Goal: Register for event/course

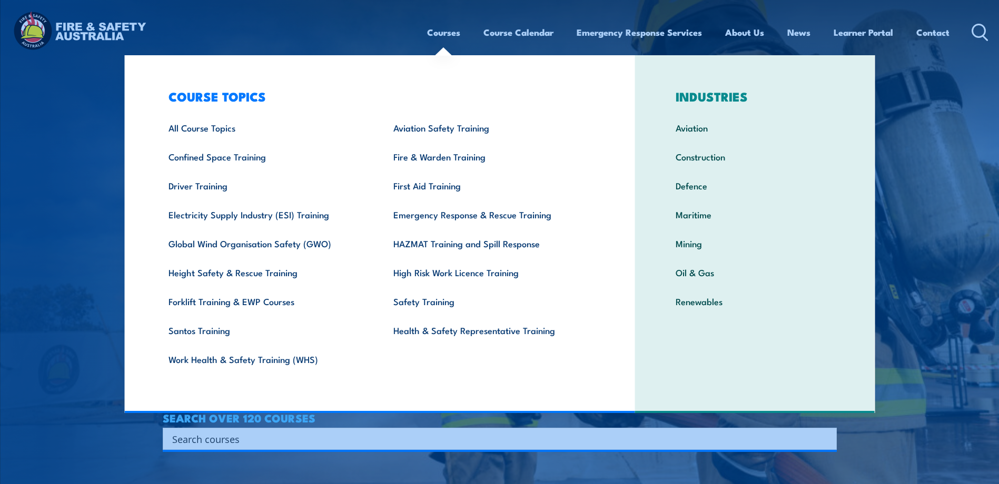
click at [442, 36] on link "Courses" at bounding box center [443, 32] width 33 height 28
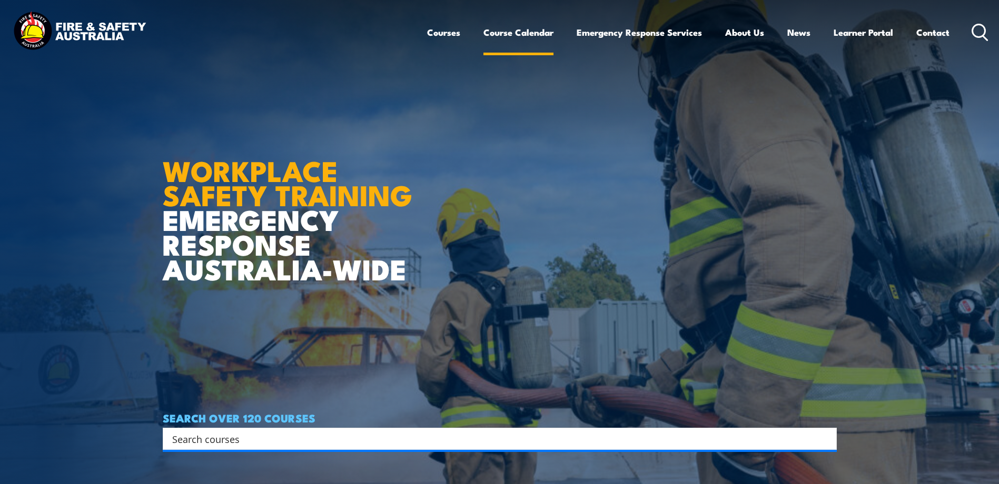
click at [502, 31] on link "Course Calendar" at bounding box center [518, 32] width 70 height 28
click at [503, 34] on link "Course Calendar" at bounding box center [518, 32] width 70 height 28
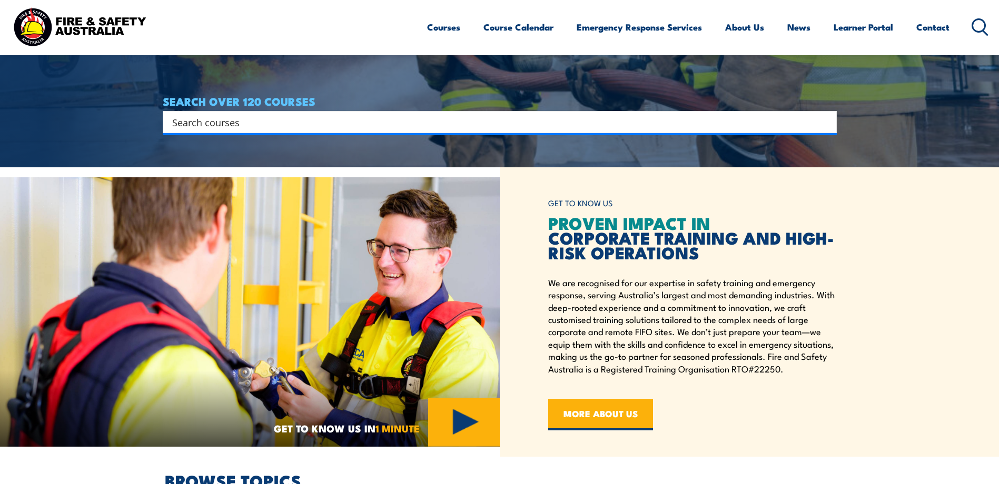
scroll to position [316, 0]
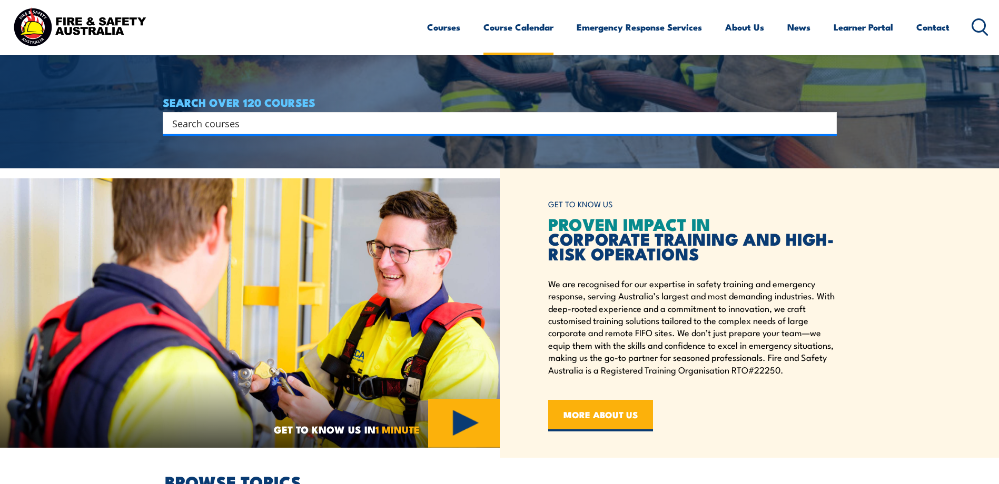
click at [529, 28] on link "Course Calendar" at bounding box center [518, 27] width 70 height 28
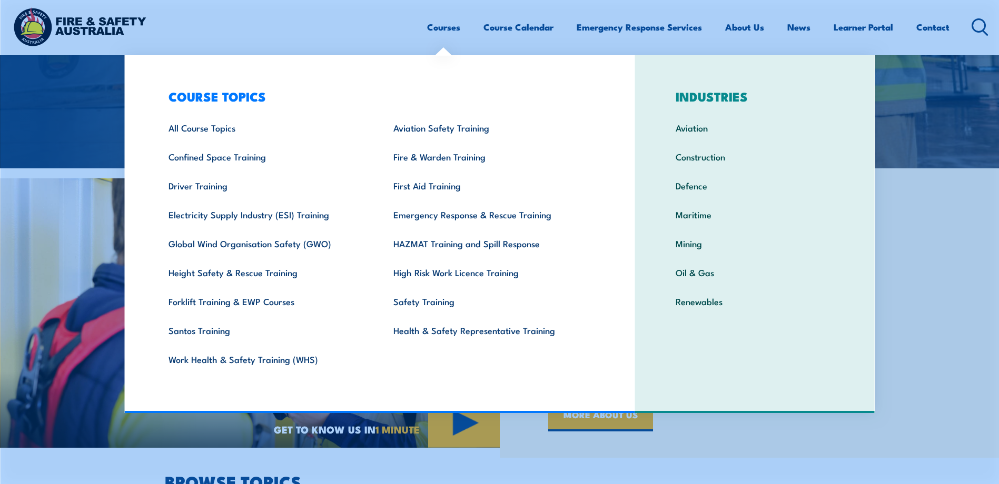
click at [440, 28] on link "Courses" at bounding box center [443, 27] width 33 height 28
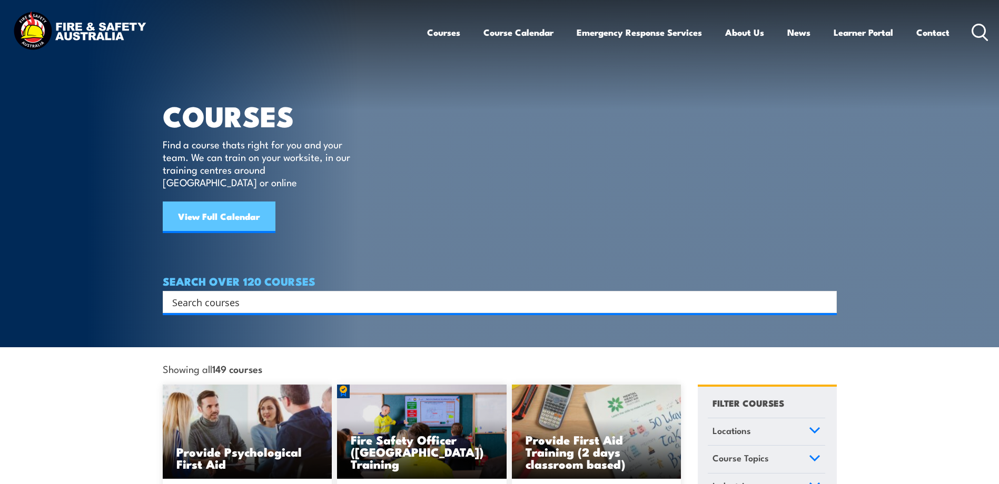
click at [240, 202] on link "View Full Calendar" at bounding box center [219, 218] width 113 height 32
click at [215, 207] on link "View Full Calendar" at bounding box center [219, 218] width 113 height 32
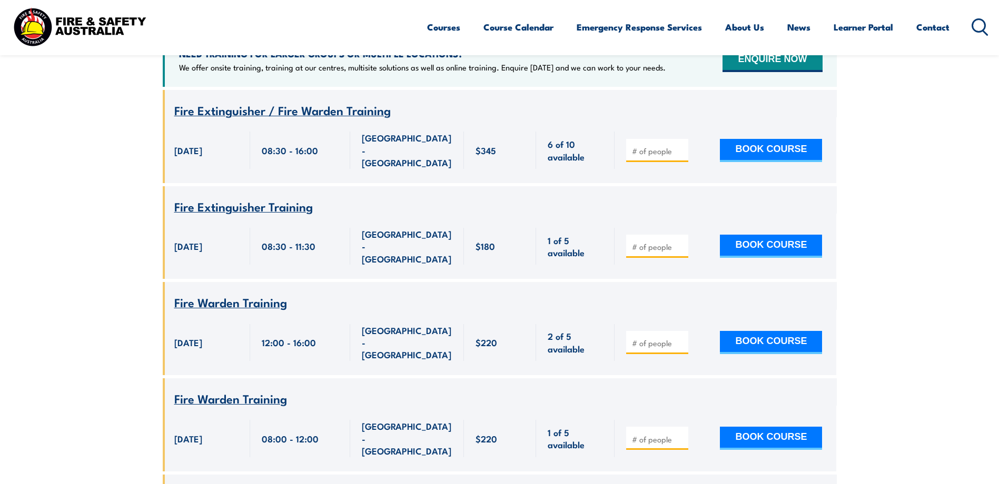
scroll to position [453, 0]
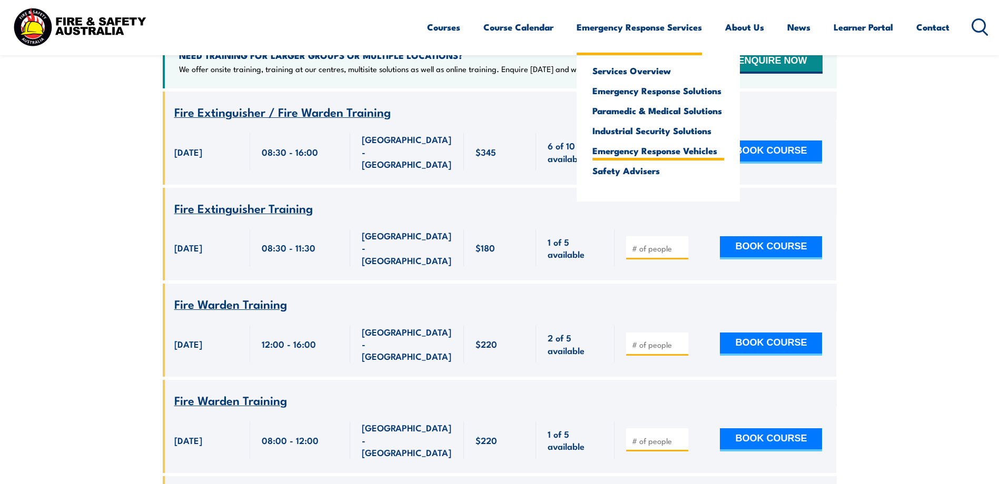
click at [656, 153] on link "Emergency Response Vehicles" at bounding box center [658, 150] width 132 height 9
click at [632, 153] on link "Emergency Response Vehicles" at bounding box center [658, 150] width 132 height 9
click at [616, 150] on link "Emergency Response Vehicles" at bounding box center [658, 150] width 132 height 9
